Goal: Find contact information: Find contact information

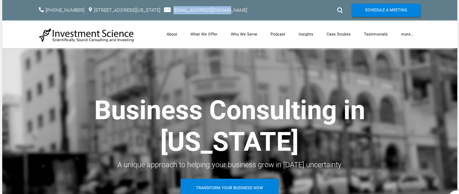
drag, startPoint x: 203, startPoint y: 8, endPoint x: 262, endPoint y: 8, distance: 58.7
click at [262, 8] on div "​ [PHONE_NUMBER] [STREET_ADDRESS][US_STATE]​ [EMAIL_ADDRESS][DOMAIN_NAME]" at bounding box center [182, 10] width 286 height 8
copy link "[EMAIL_ADDRESS][DOMAIN_NAME]"
click at [222, 34] on link "What We Offer" at bounding box center [204, 35] width 40 height 28
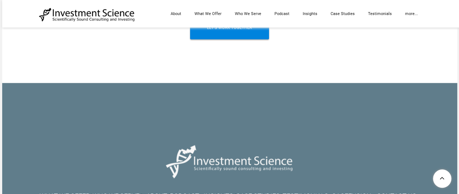
scroll to position [2034, 0]
